Goal: Task Accomplishment & Management: Use online tool/utility

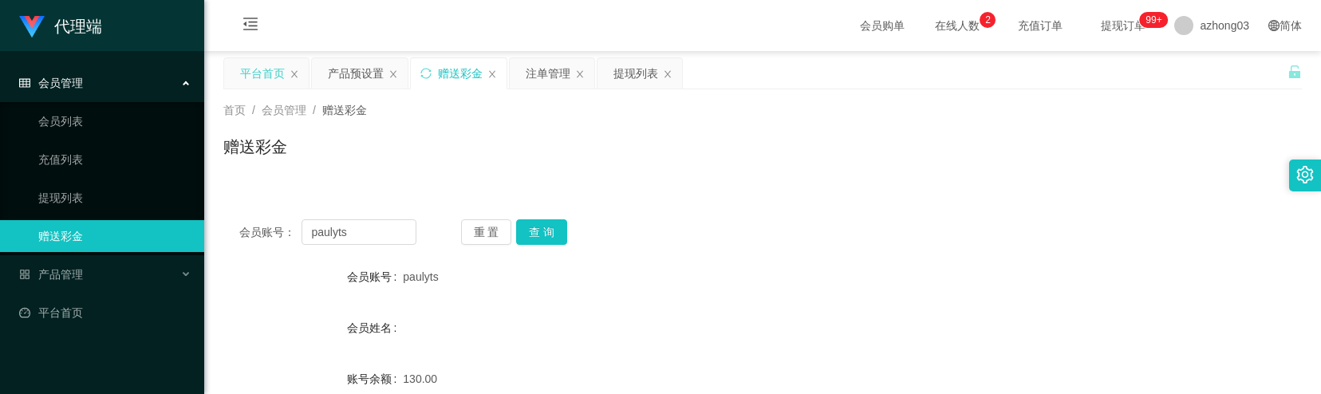
click at [270, 77] on div "平台首页" at bounding box center [262, 73] width 45 height 30
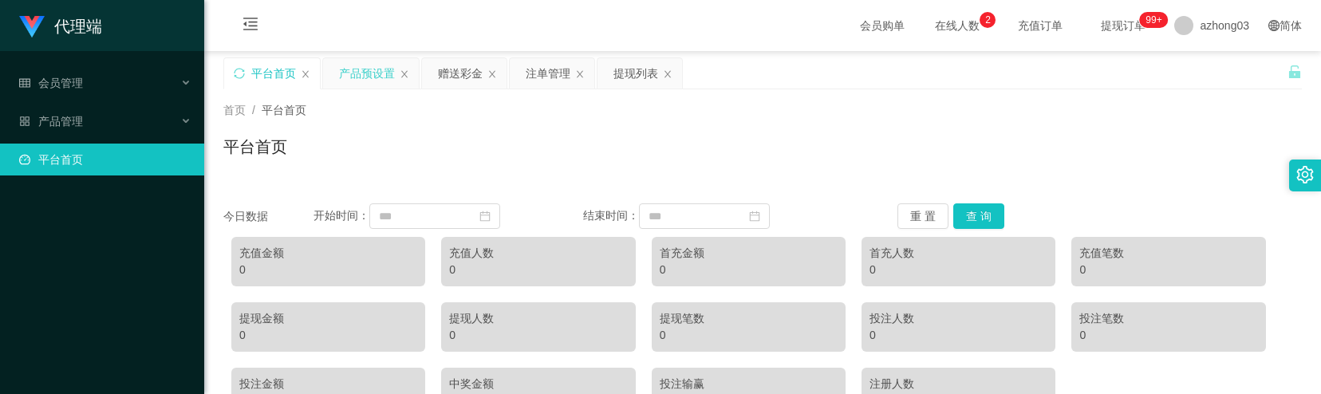
click at [359, 80] on div "产品预设置" at bounding box center [367, 73] width 56 height 30
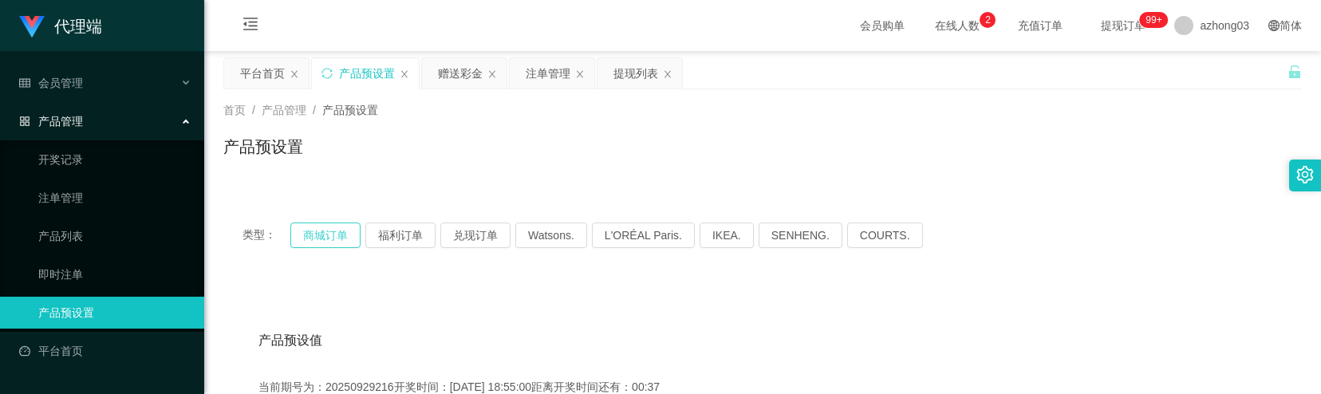
click at [322, 236] on button "商城订单" at bounding box center [325, 236] width 70 height 26
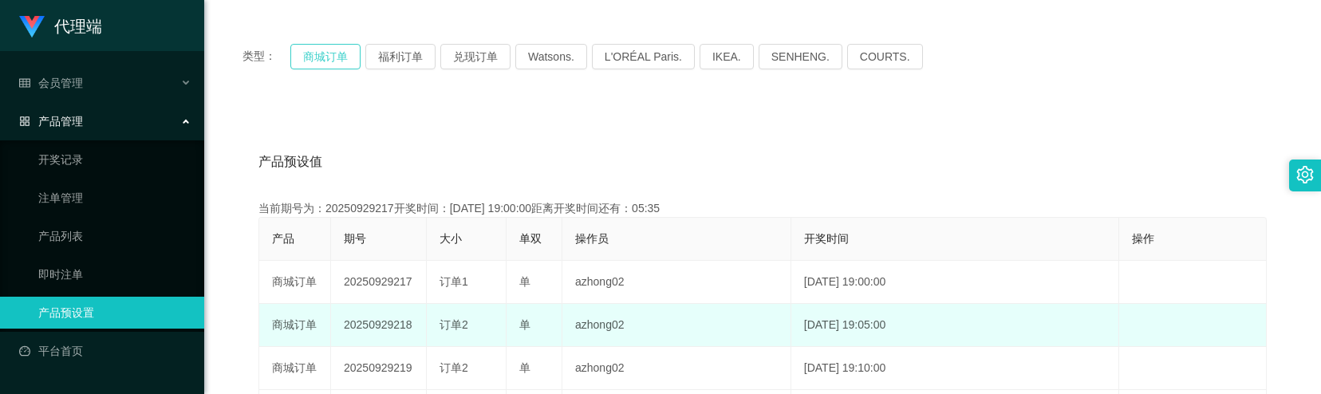
scroll to position [212, 0]
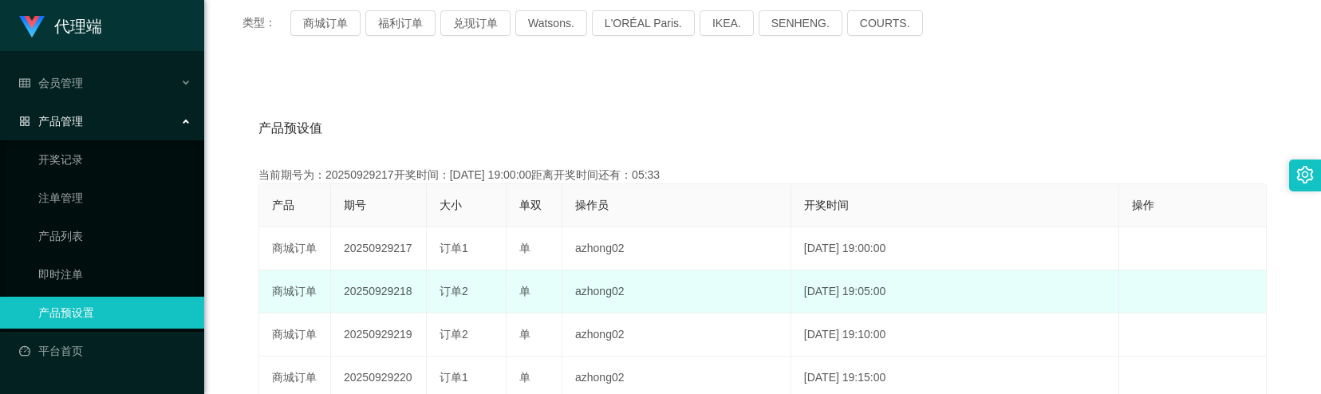
click at [368, 289] on td "20250929218" at bounding box center [379, 291] width 96 height 43
copy td "20250929218"
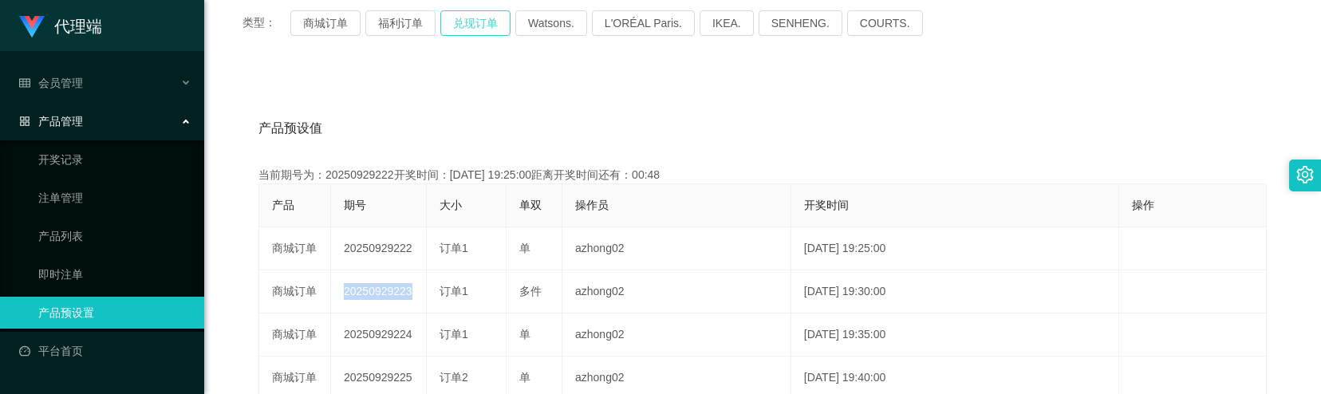
click at [479, 30] on button "兑现订单" at bounding box center [475, 23] width 70 height 26
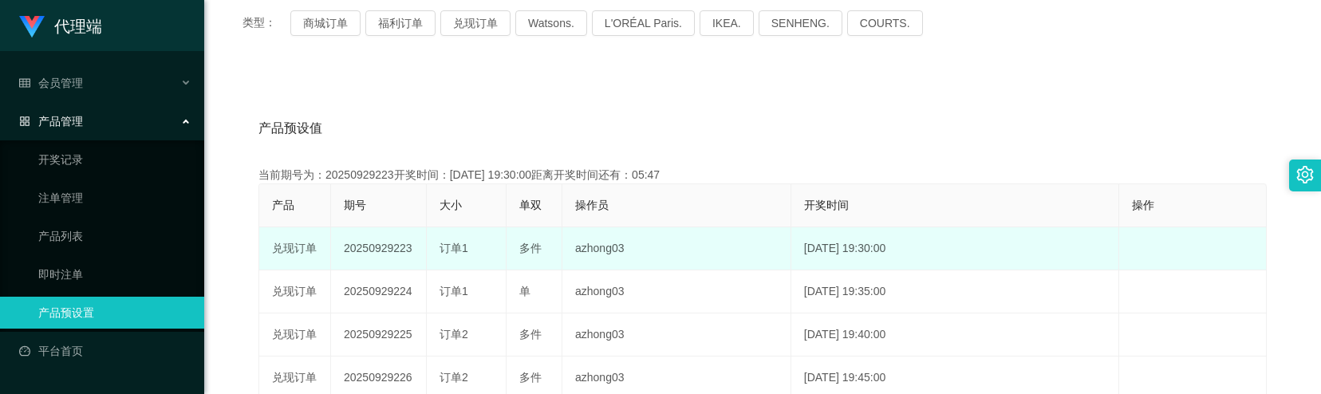
click at [391, 249] on td "20250929223" at bounding box center [379, 248] width 96 height 43
copy td "20250929223"
